Goal: Information Seeking & Learning: Learn about a topic

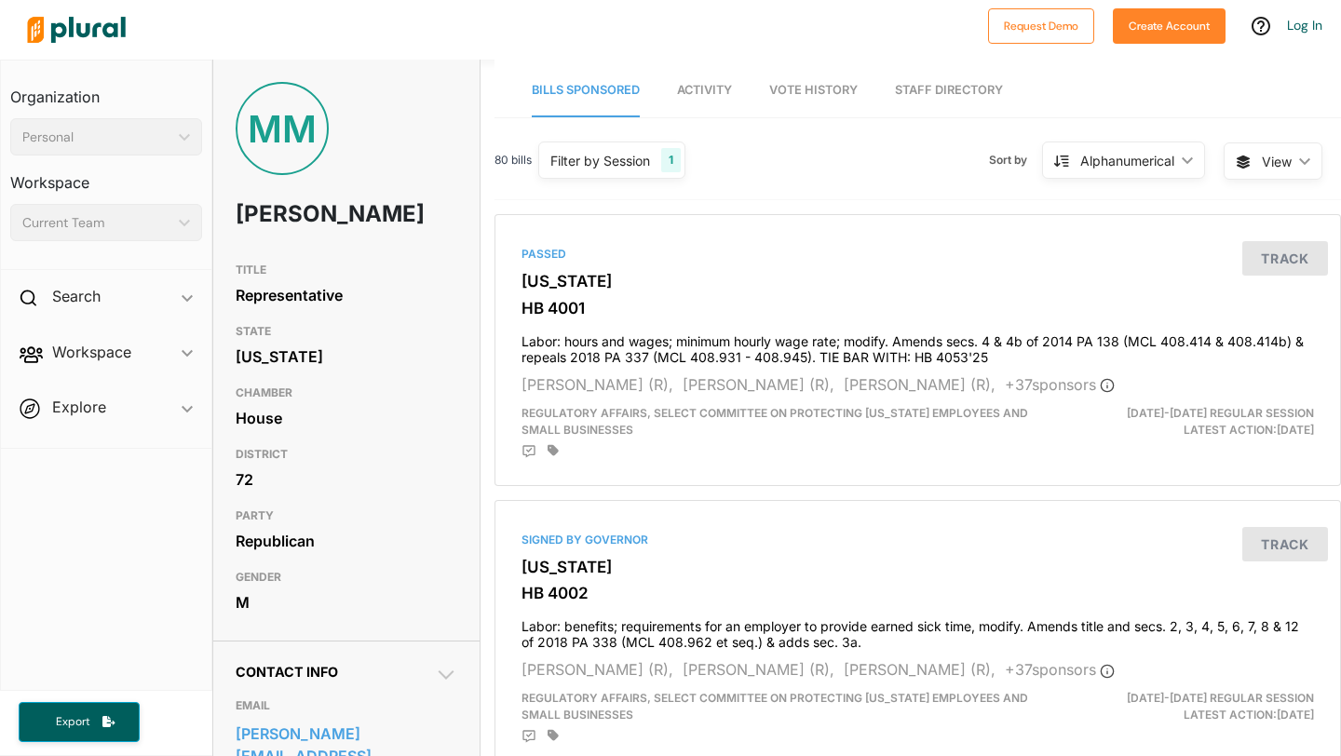
click at [833, 99] on link "Vote History" at bounding box center [813, 90] width 88 height 53
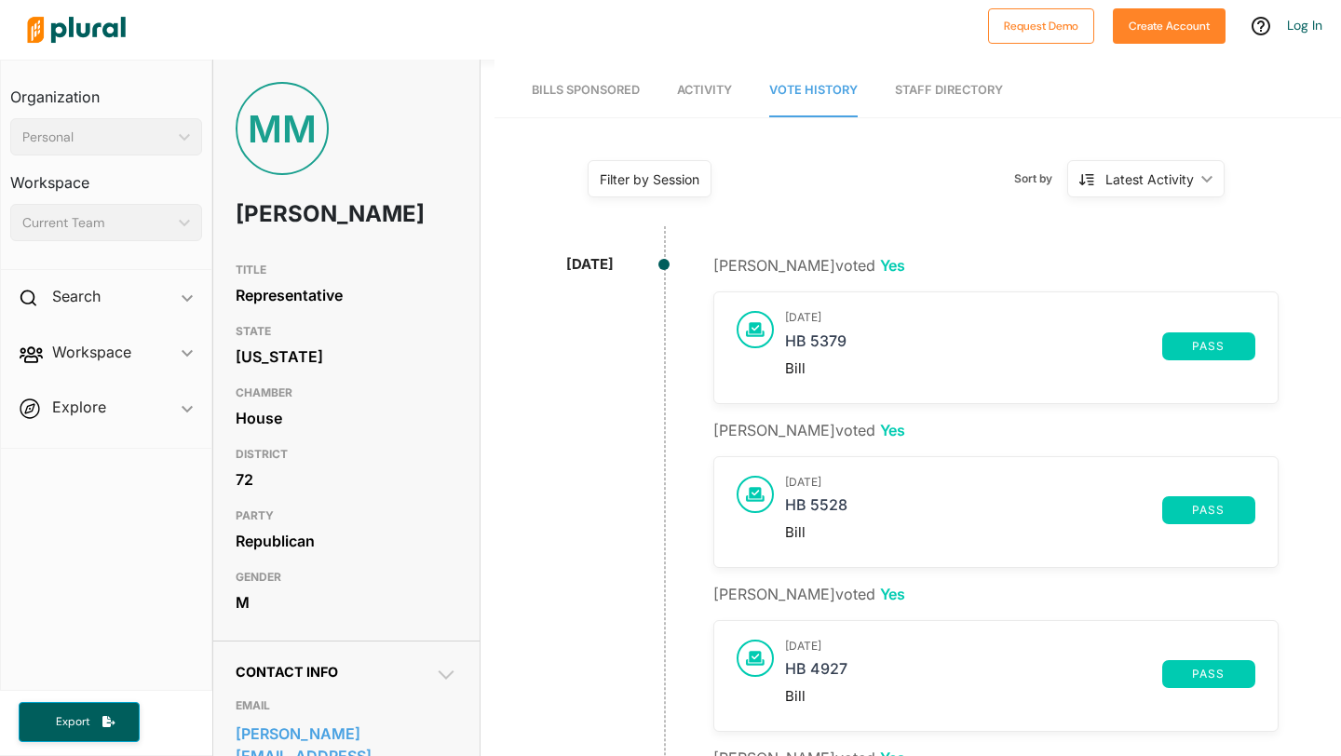
click at [1209, 344] on span "pass" at bounding box center [1208, 346] width 71 height 11
click at [815, 340] on link "HB 5379" at bounding box center [973, 346] width 377 height 28
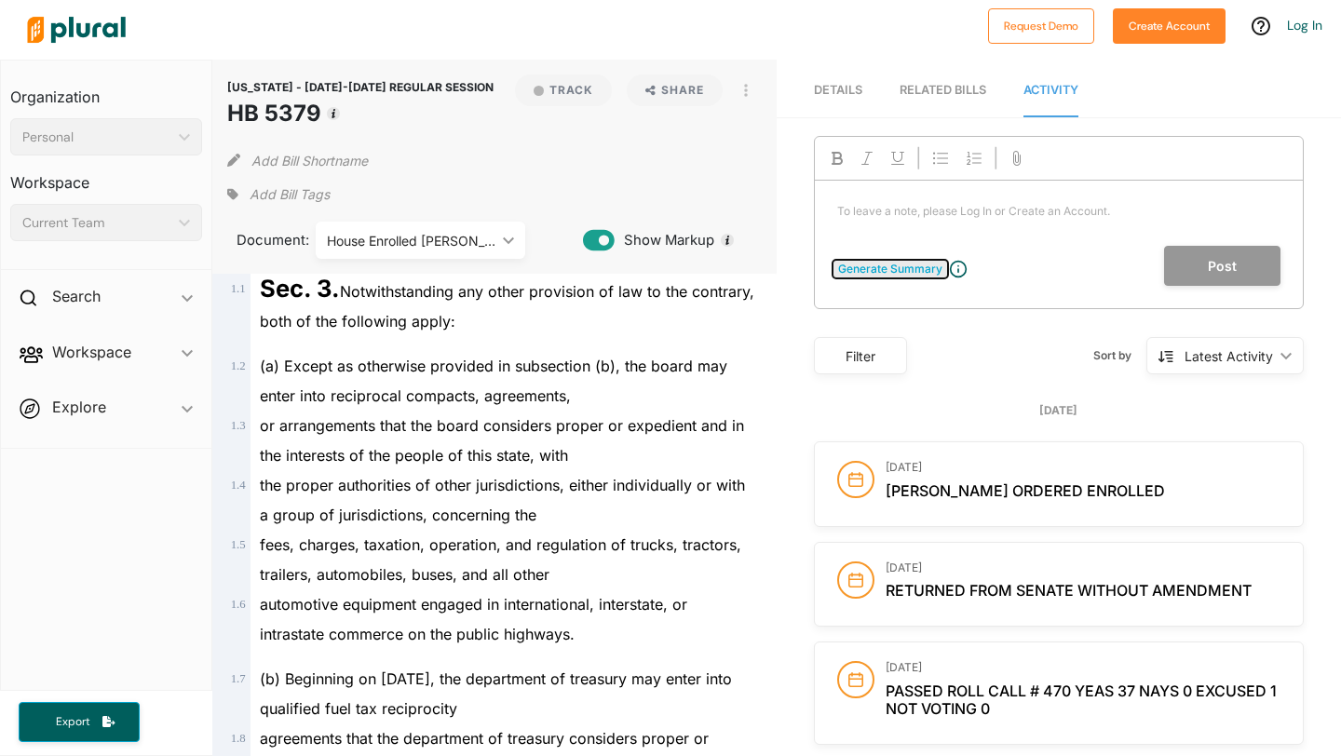
click at [877, 263] on div "Generate Summary" at bounding box center [890, 269] width 104 height 17
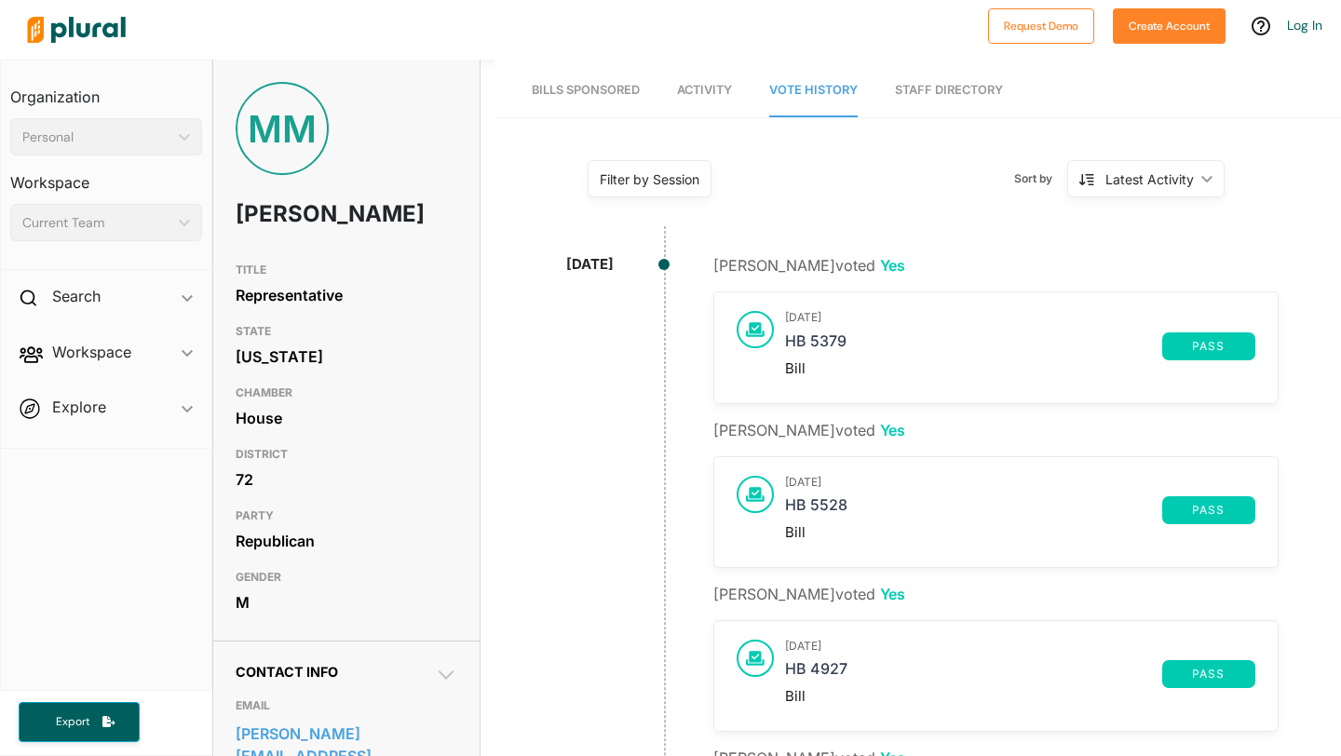
click at [617, 88] on span "Bills Sponsored" at bounding box center [586, 90] width 108 height 14
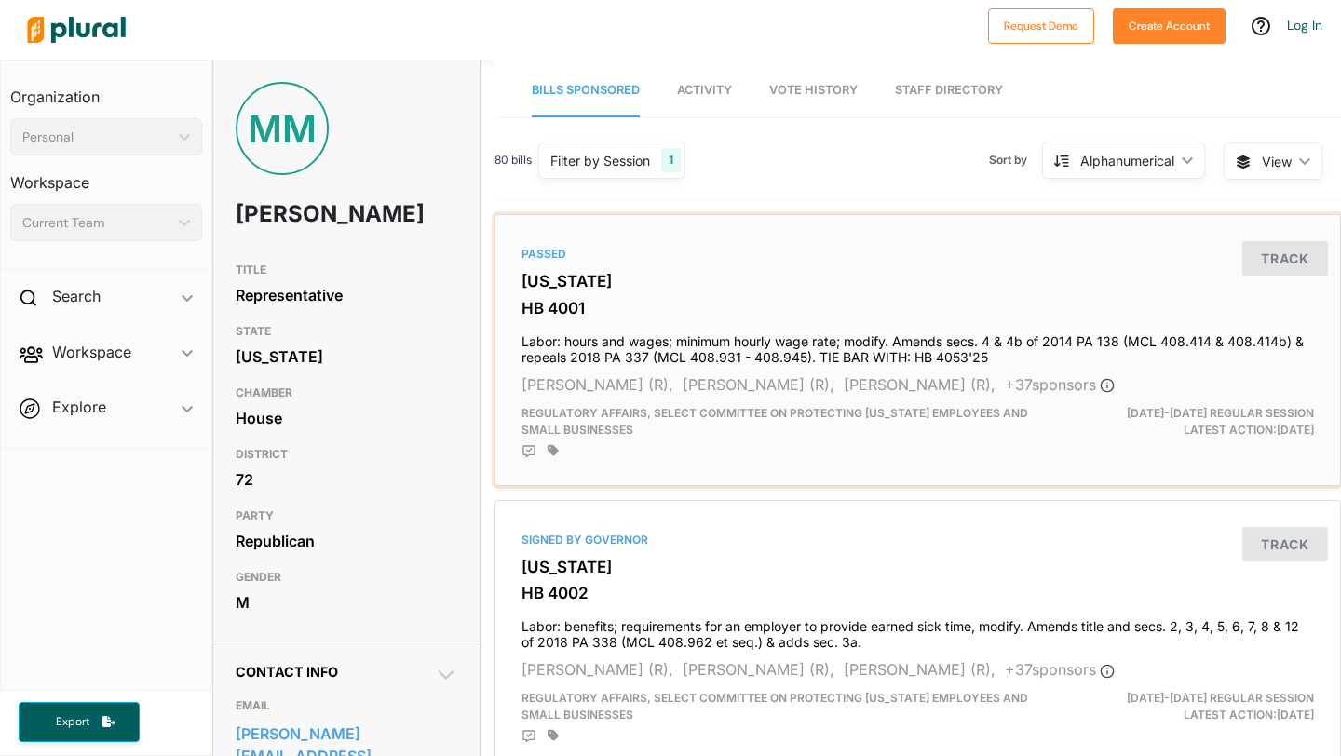
click at [546, 246] on div "Passed" at bounding box center [917, 254] width 792 height 17
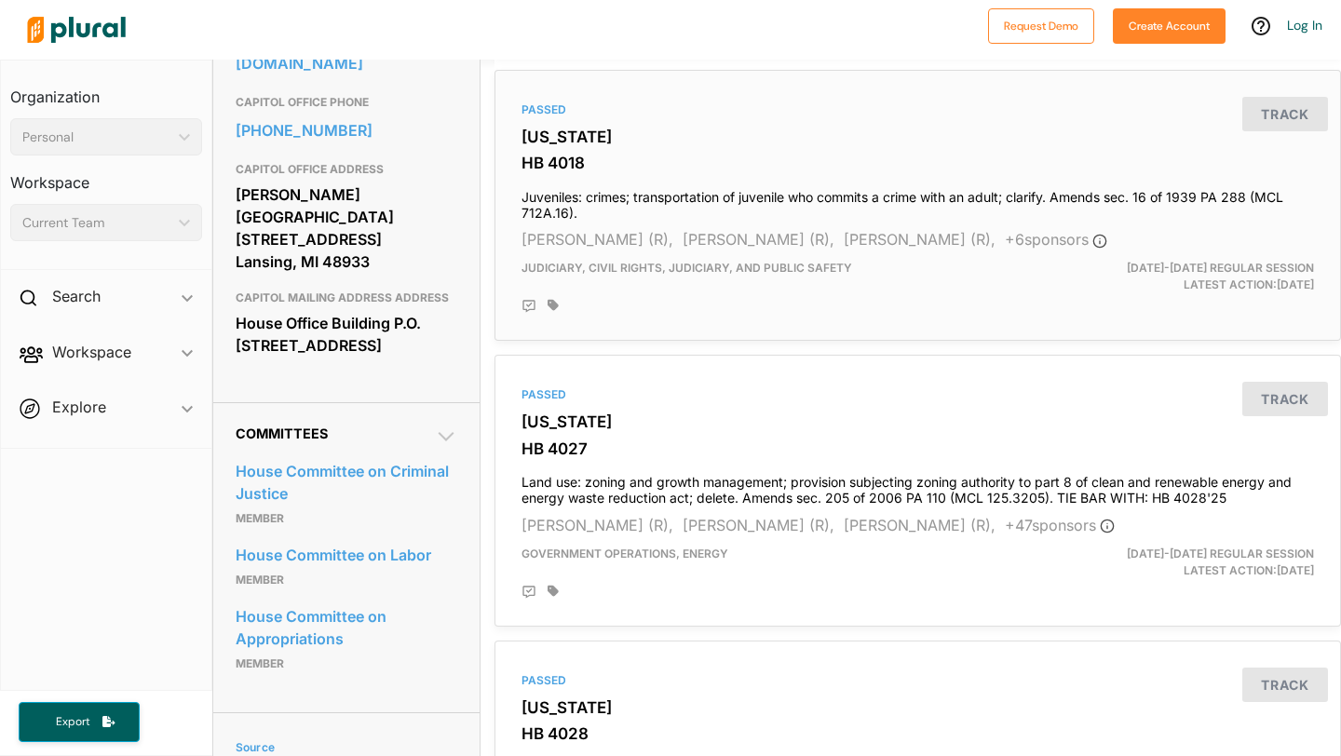
scroll to position [719, 0]
